Goal: Information Seeking & Learning: Check status

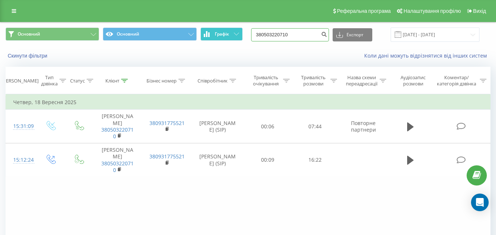
drag, startPoint x: 0, startPoint y: 0, endPoint x: 211, endPoint y: 34, distance: 213.7
click at [211, 34] on div "Основний Основний Графік 380503220710 Експорт .csv .xls .xlsx 18.06.2025 - 18.0…" at bounding box center [248, 35] width 485 height 14
paste input "673450359"
type input "380673450359"
click at [327, 34] on icon "submit" at bounding box center [324, 33] width 6 height 4
